Goal: Task Accomplishment & Management: Use online tool/utility

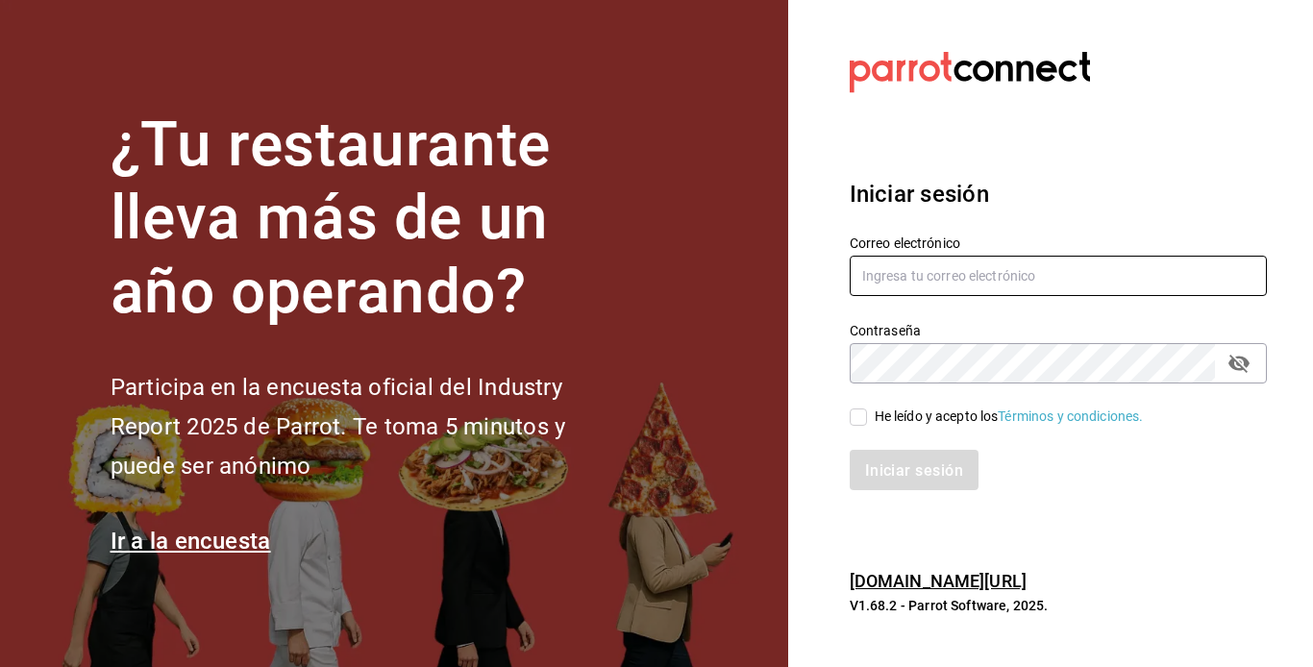
type input "[EMAIL_ADDRESS][DOMAIN_NAME]"
click at [860, 417] on input "He leído y acepto los Términos y condiciones." at bounding box center [857, 416] width 17 height 17
checkbox input "true"
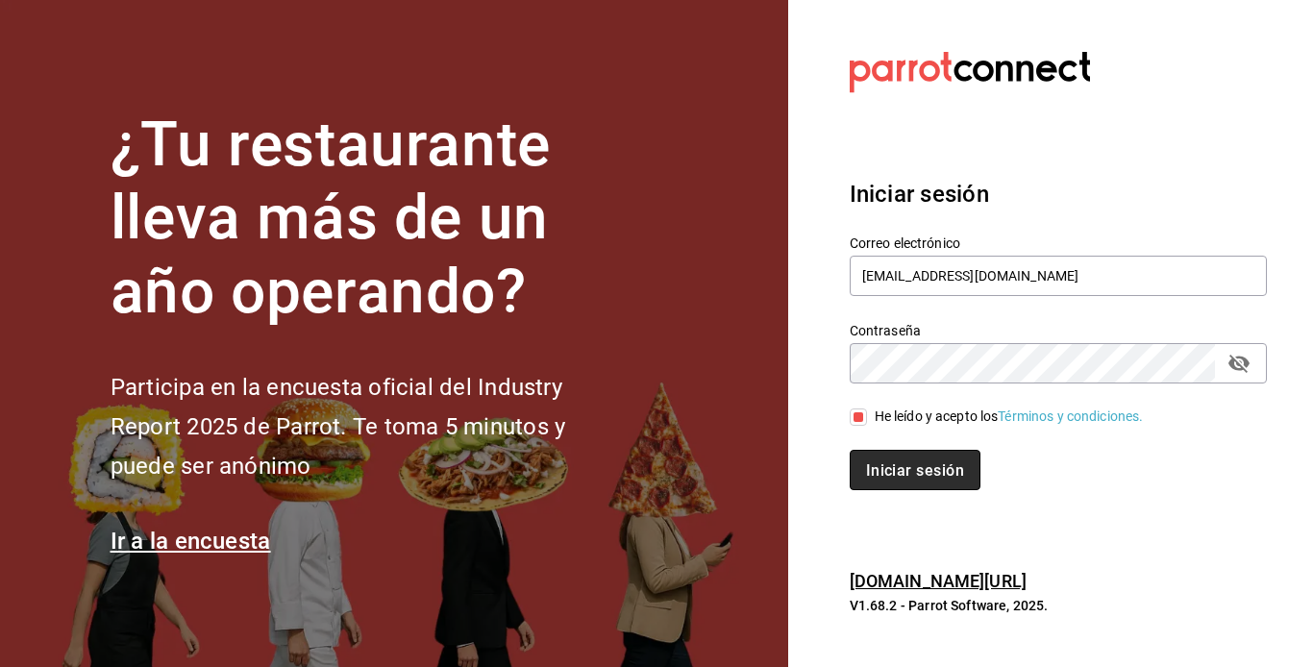
click at [883, 458] on button "Iniciar sesión" at bounding box center [914, 470] width 131 height 40
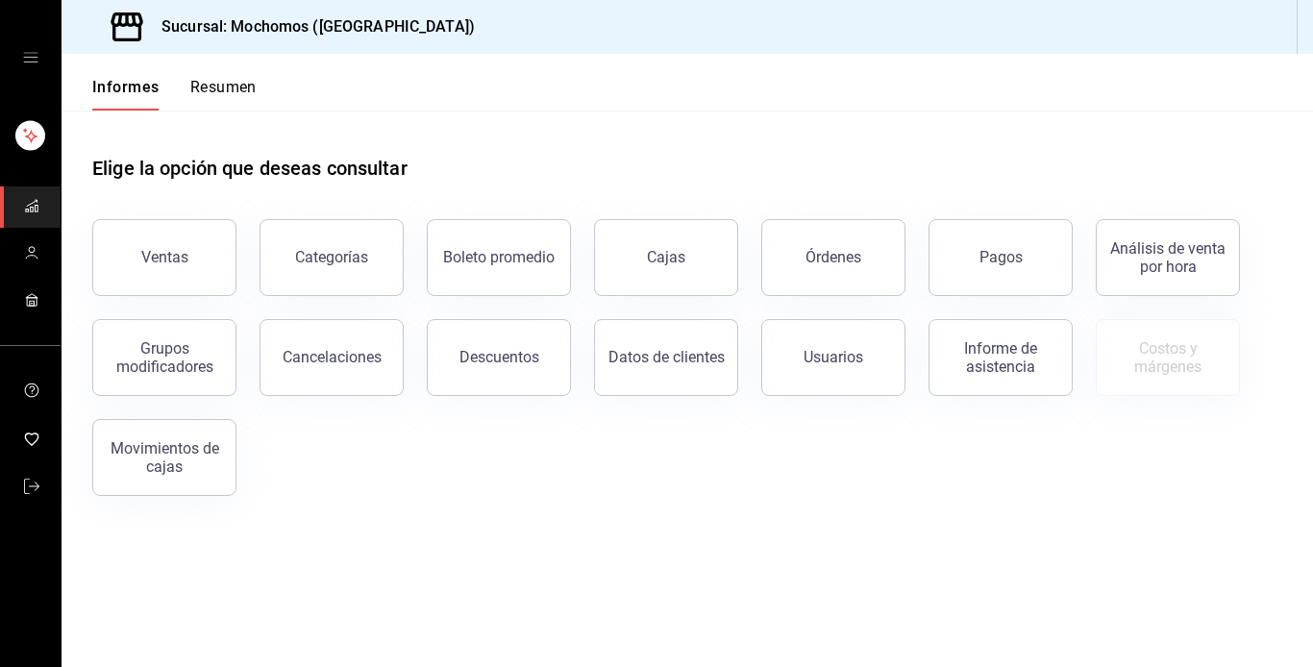
click at [212, 95] on font "Resumen" at bounding box center [223, 87] width 66 height 18
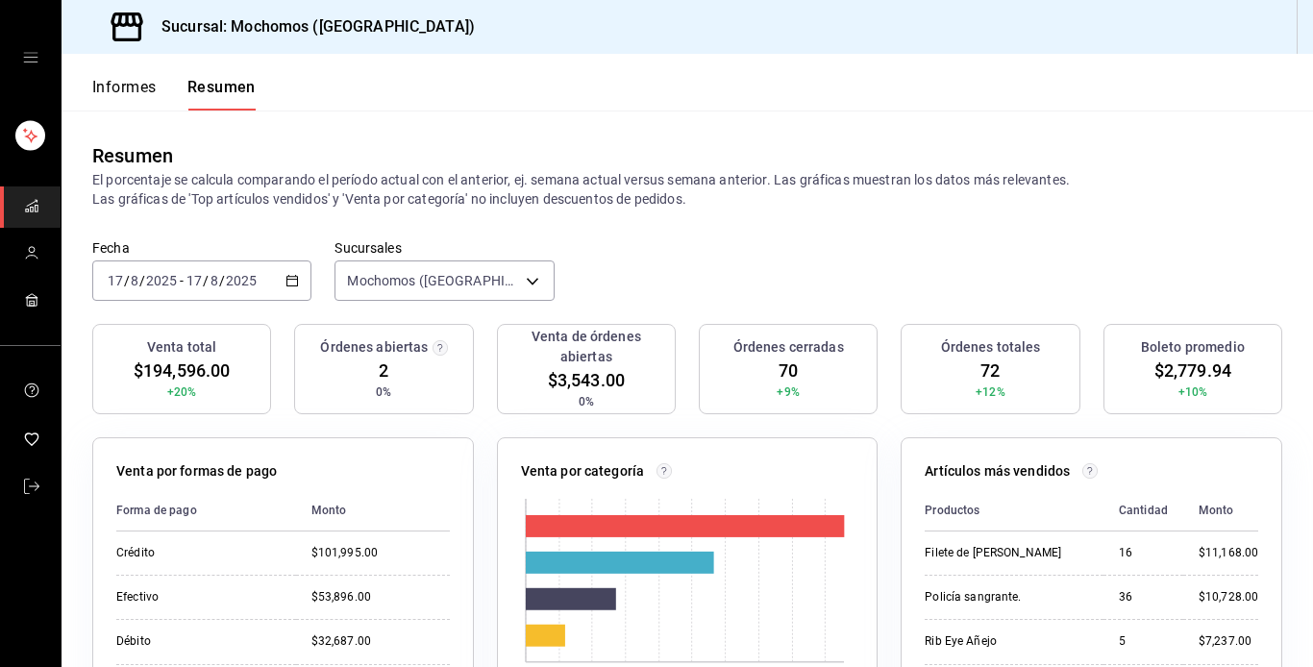
click at [290, 278] on icon "button" at bounding box center [291, 280] width 13 height 13
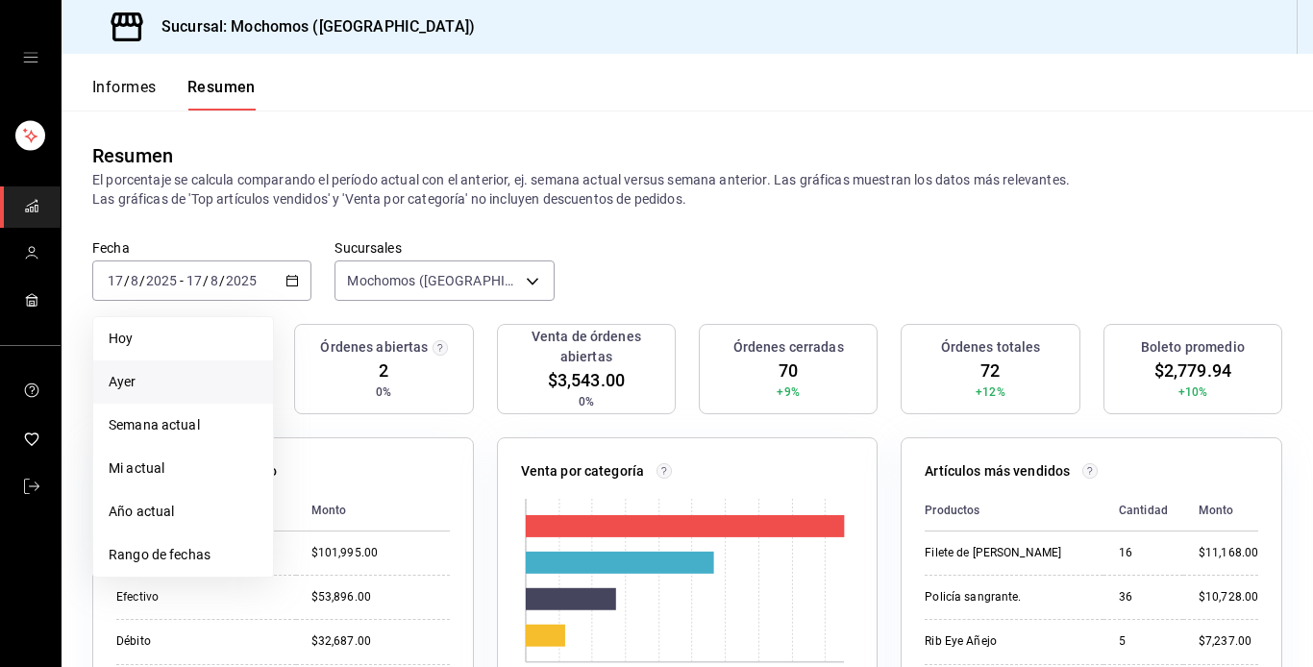
click at [173, 373] on span "Ayer" at bounding box center [183, 382] width 149 height 20
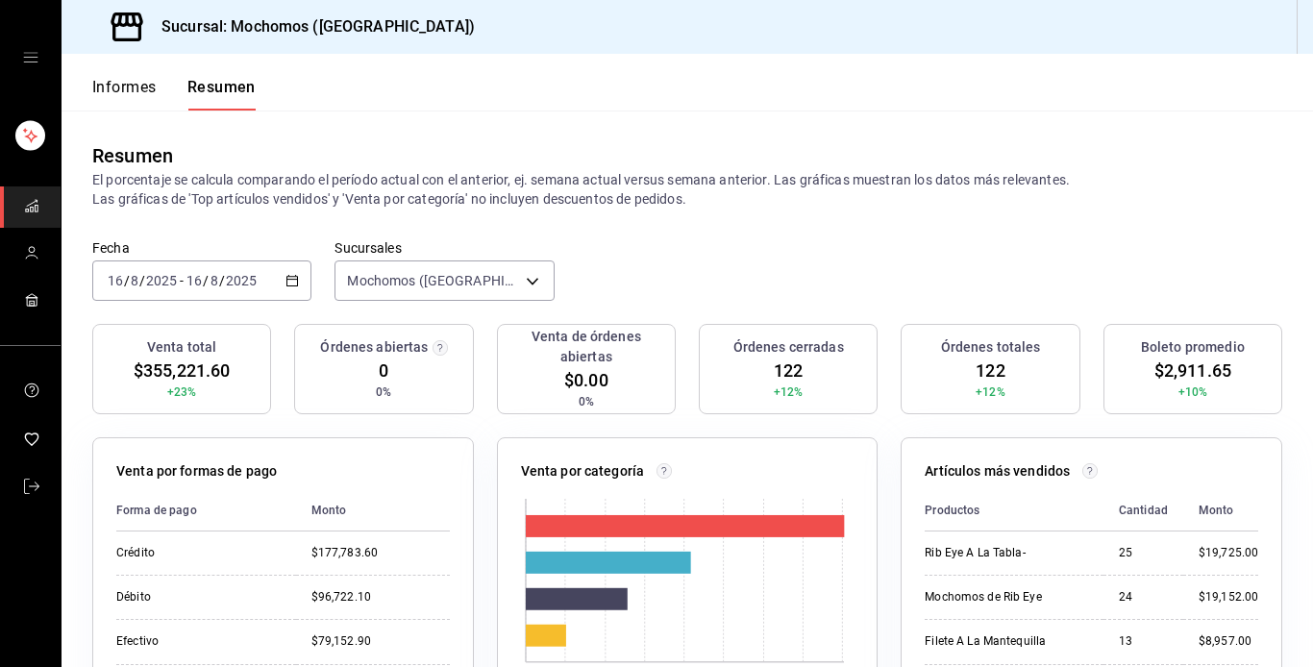
click at [291, 275] on icon "button" at bounding box center [291, 280] width 13 height 13
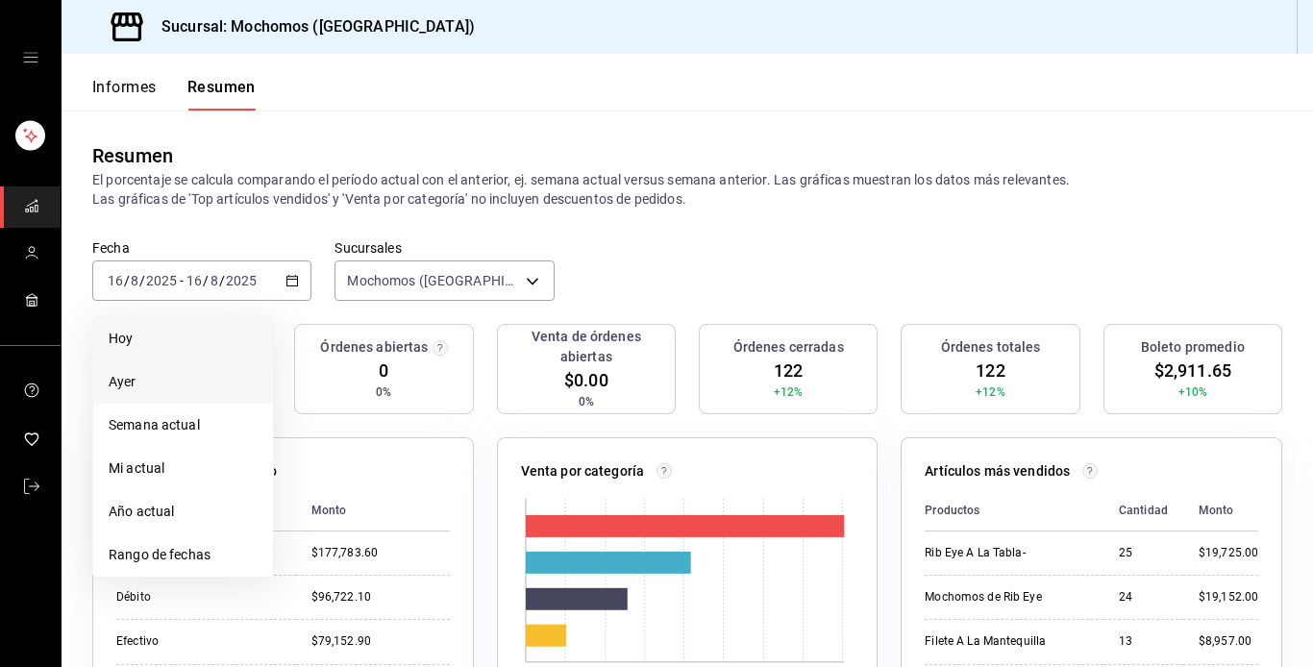
click at [161, 347] on span "Hoy" at bounding box center [183, 339] width 149 height 20
